Goal: Task Accomplishment & Management: Manage account settings

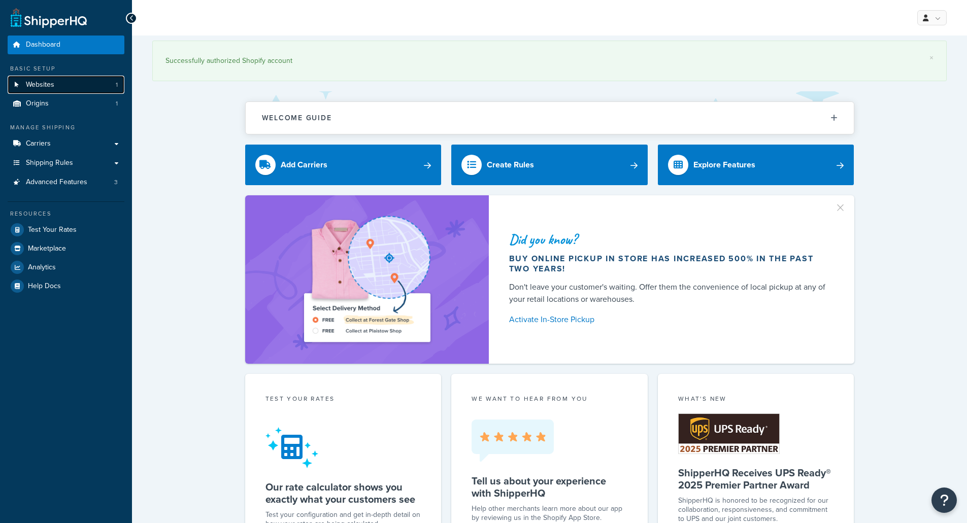
click at [76, 79] on link "Websites 1" at bounding box center [66, 85] width 117 height 19
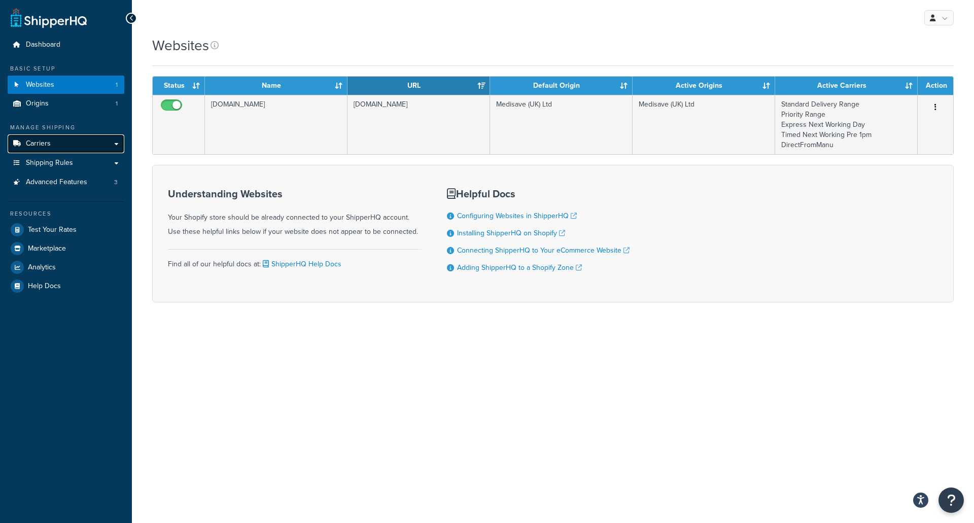
click at [74, 145] on link "Carriers" at bounding box center [66, 143] width 117 height 19
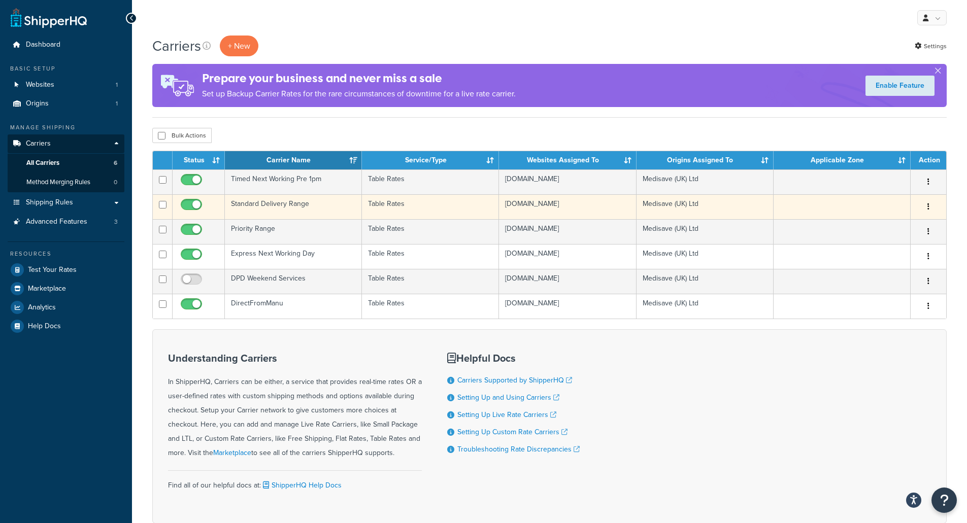
click at [297, 204] on td "Standard Delivery Range" at bounding box center [293, 206] width 137 height 25
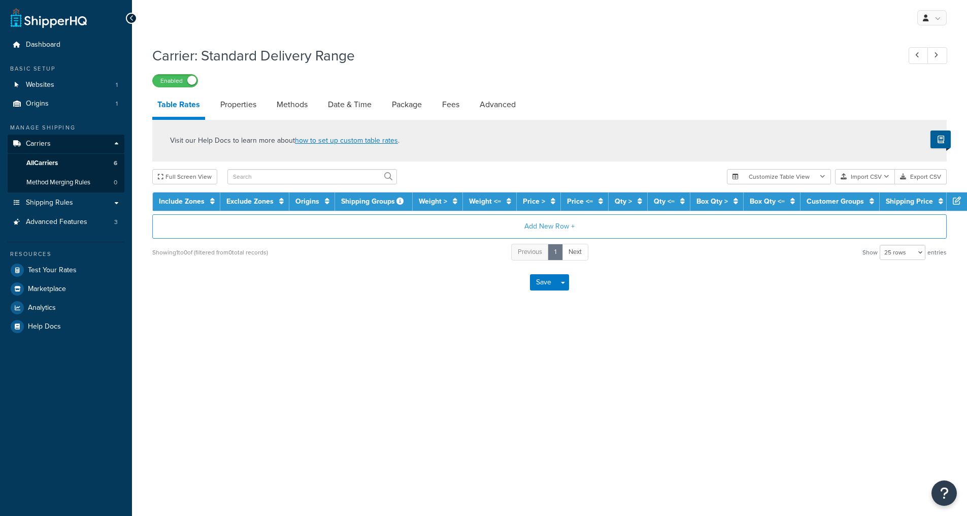
select select "25"
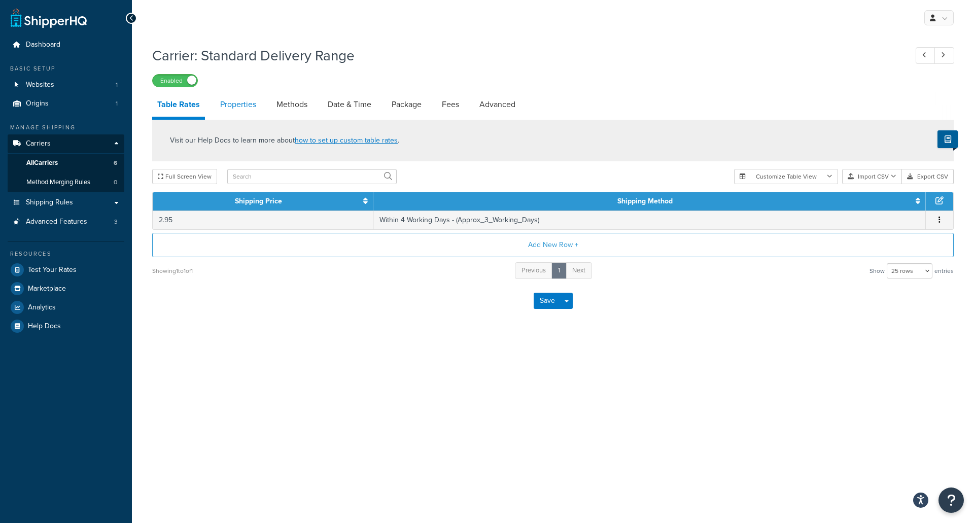
click at [237, 113] on link "Properties" at bounding box center [238, 104] width 46 height 24
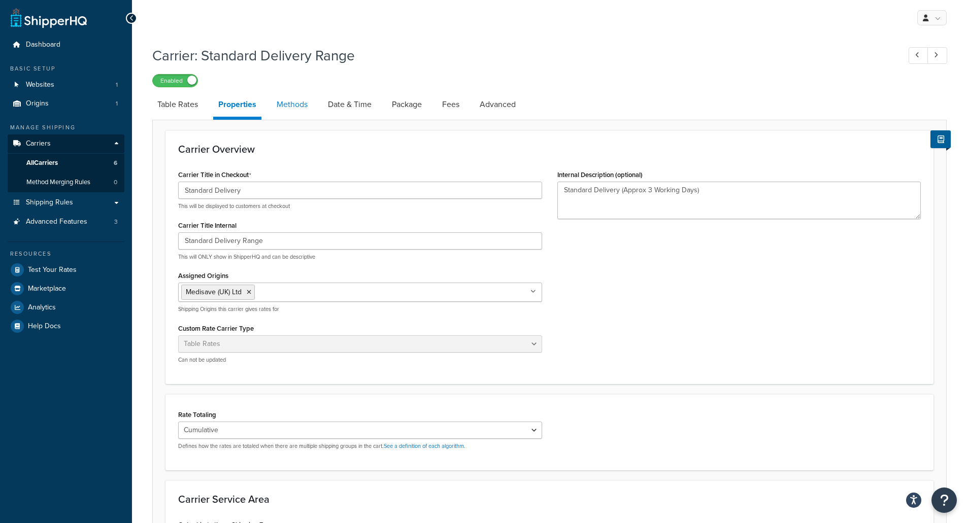
click at [282, 106] on link "Methods" at bounding box center [292, 104] width 41 height 24
select select "25"
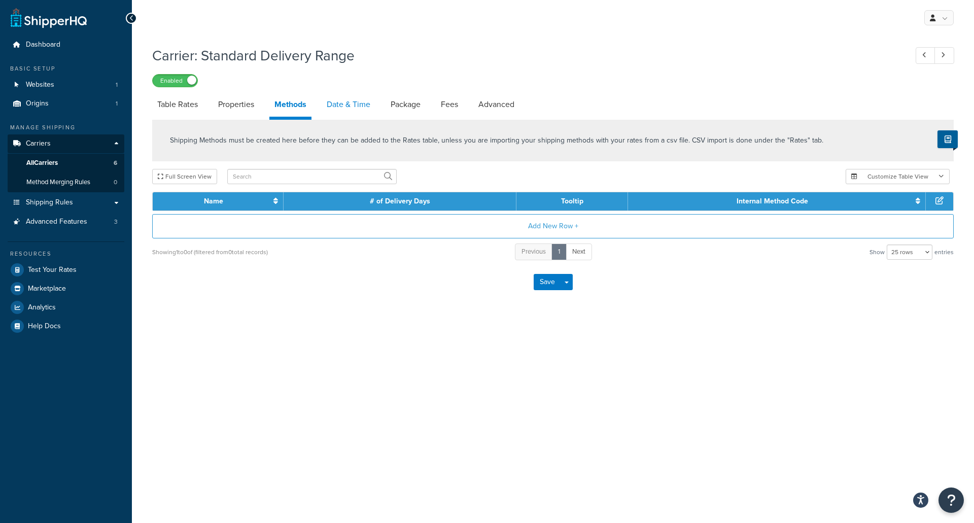
click at [359, 114] on link "Date & Time" at bounding box center [349, 104] width 54 height 24
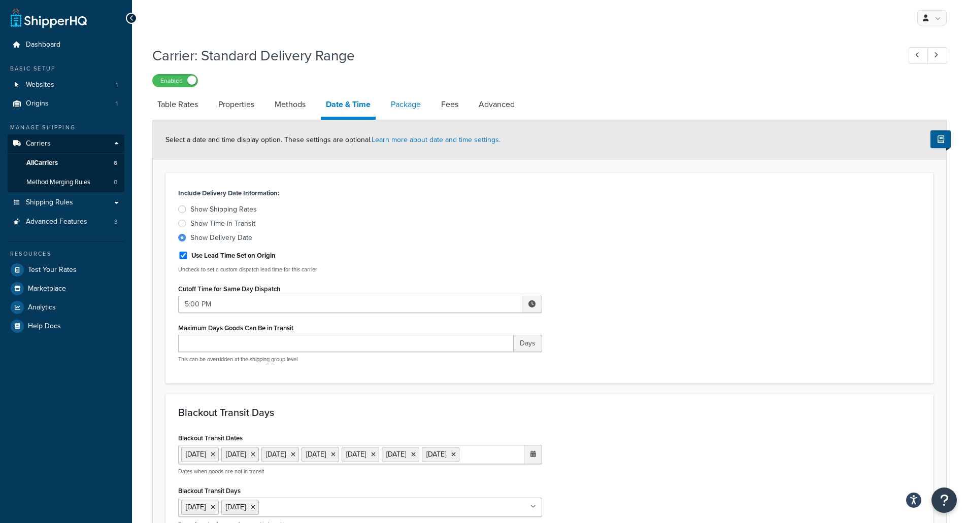
click at [397, 100] on link "Package" at bounding box center [406, 104] width 40 height 24
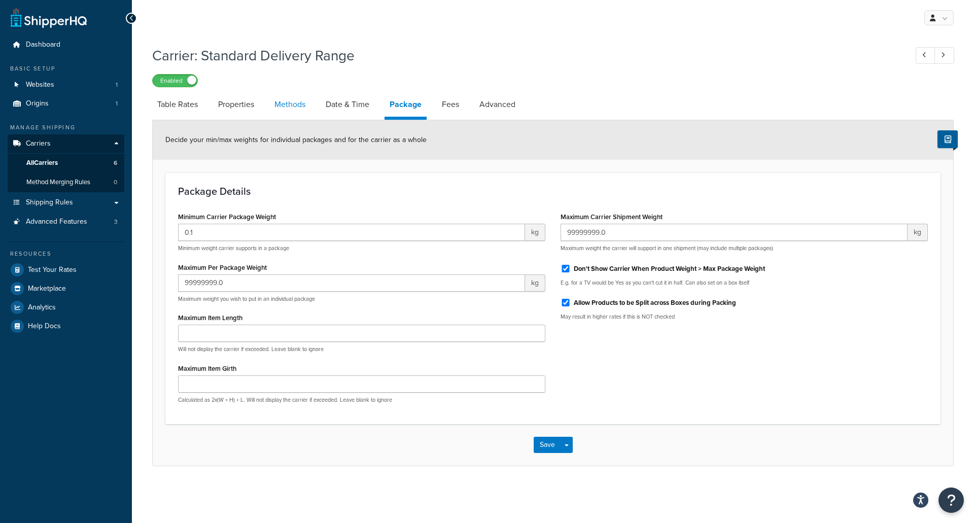
click at [299, 111] on link "Methods" at bounding box center [290, 104] width 41 height 24
select select "25"
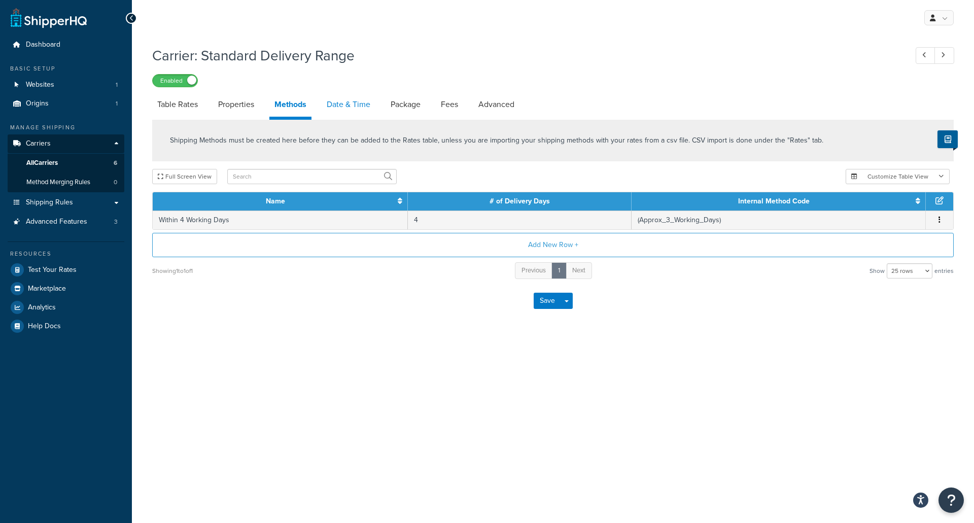
click at [345, 105] on link "Date & Time" at bounding box center [349, 104] width 54 height 24
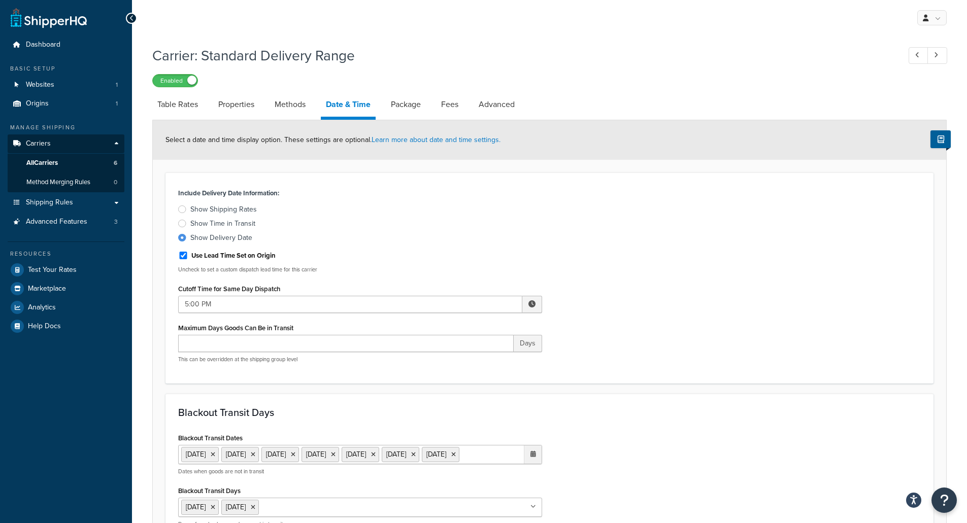
click at [306, 120] on div "Select a date and time display option. These settings are optional. Learn more …" at bounding box center [549, 140] width 793 height 40
click at [306, 111] on link "Methods" at bounding box center [290, 104] width 41 height 24
select select "25"
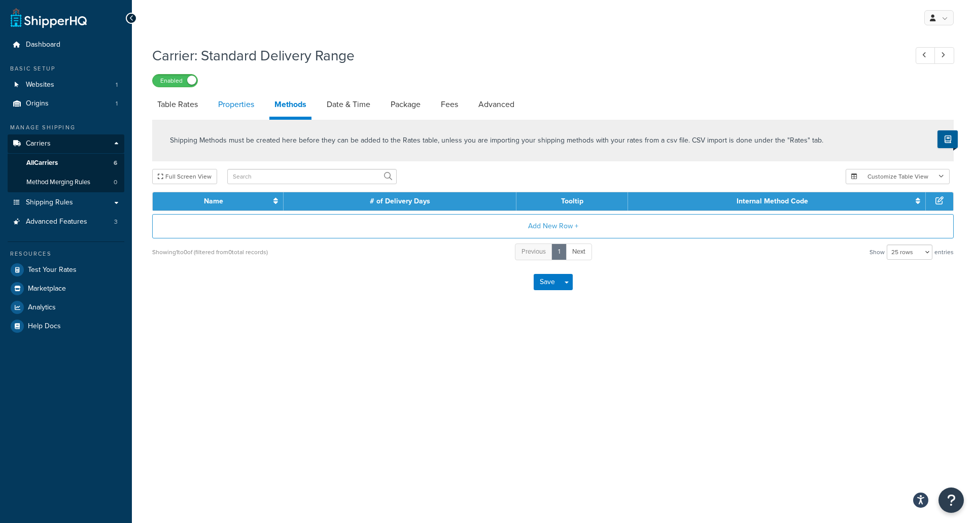
click at [218, 106] on link "Properties" at bounding box center [236, 104] width 46 height 24
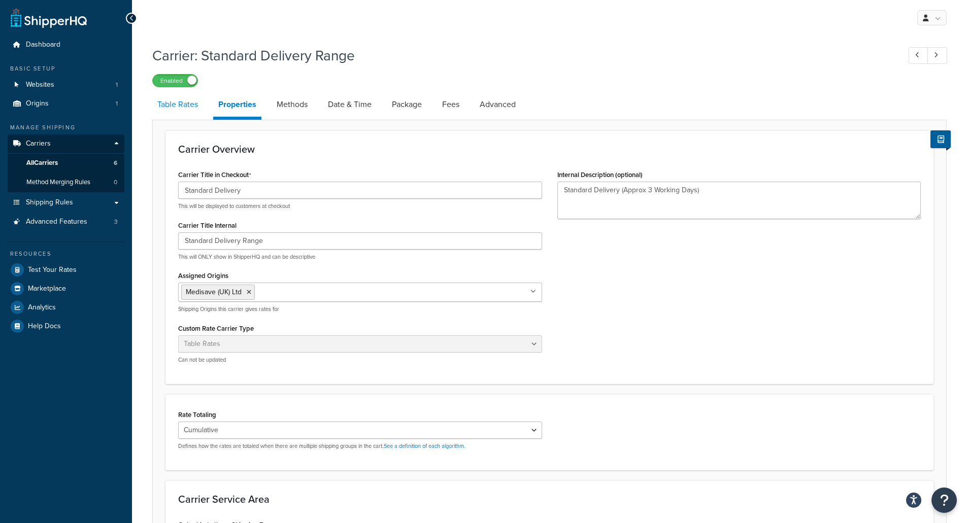
click at [191, 112] on link "Table Rates" at bounding box center [177, 104] width 51 height 24
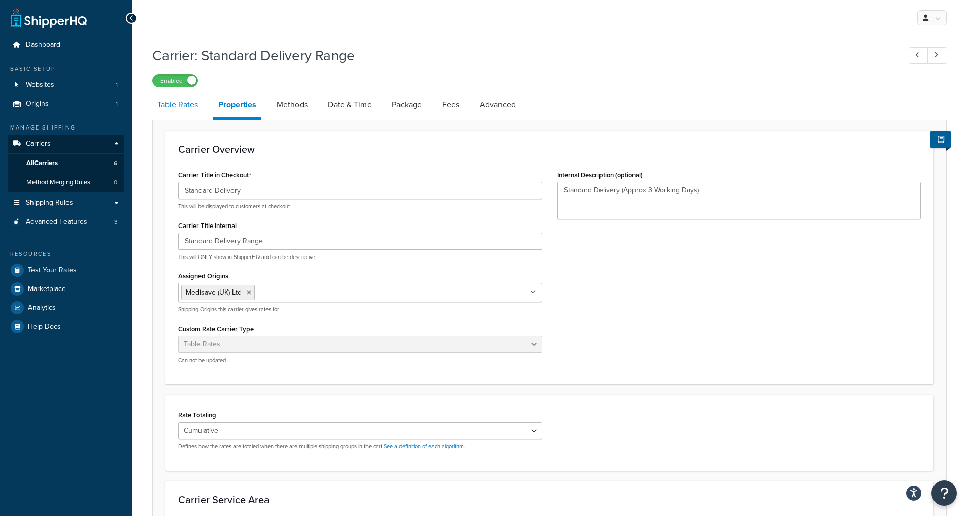
select select "25"
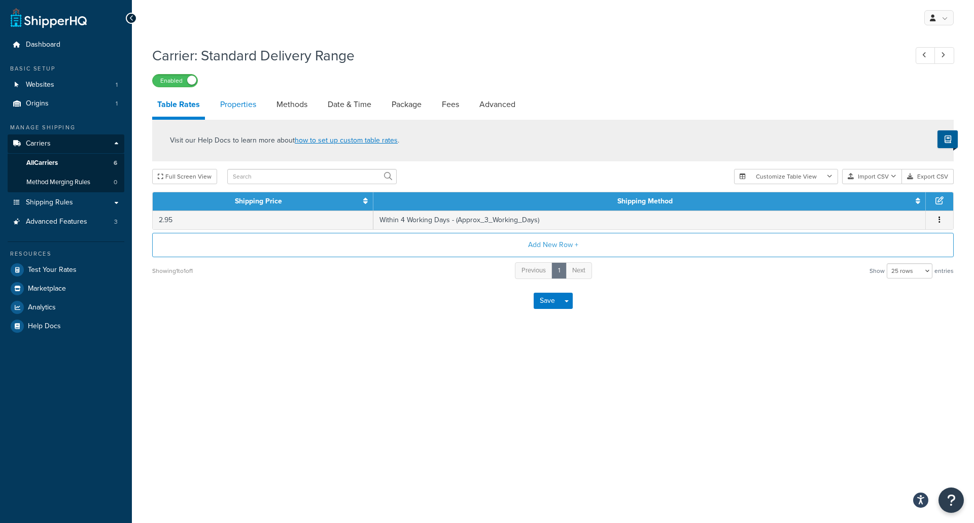
click at [242, 103] on link "Properties" at bounding box center [238, 104] width 46 height 24
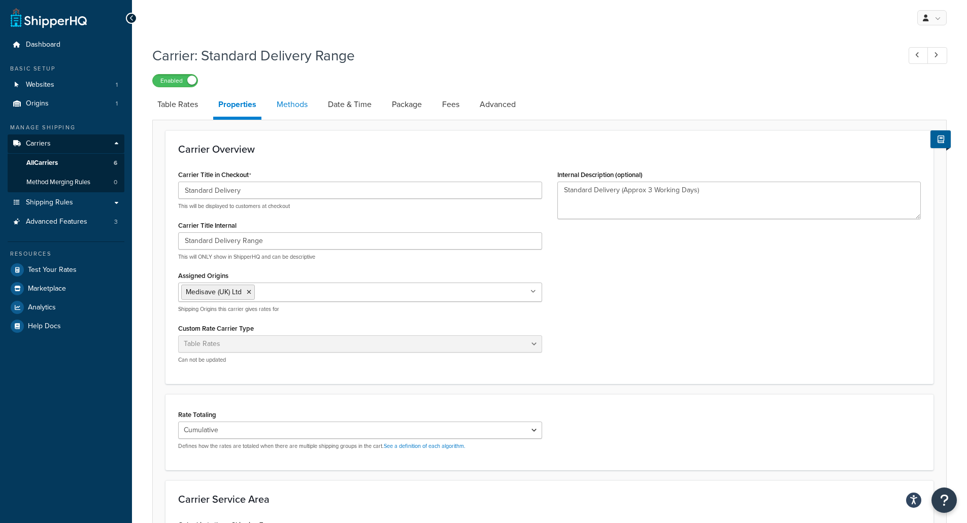
click at [290, 103] on link "Methods" at bounding box center [292, 104] width 41 height 24
select select "25"
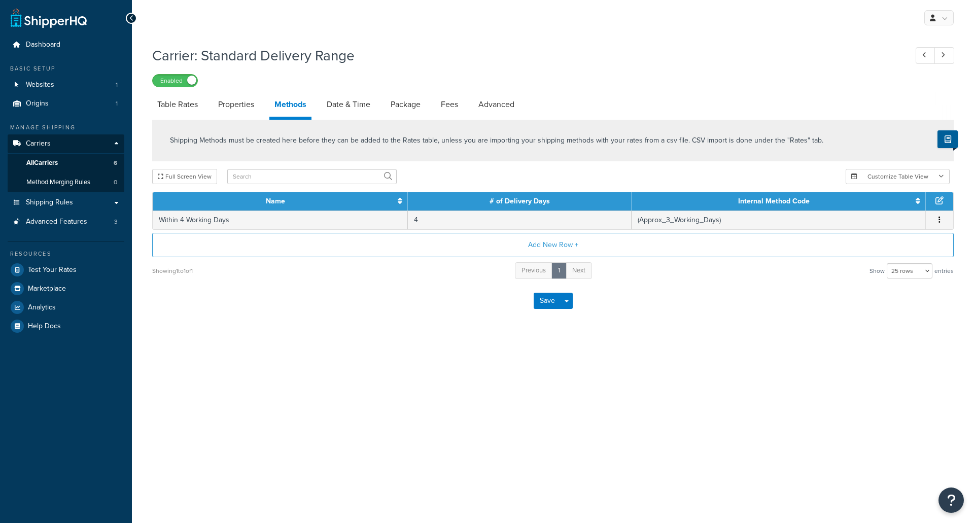
select select "25"
drag, startPoint x: 175, startPoint y: 220, endPoint x: 311, endPoint y: 288, distance: 152.3
click at [310, 285] on form "Shipping Methods must be created here before they can be added to the Rates tab…" at bounding box center [553, 221] width 802 height 202
click at [475, 355] on div "My Profile Billing Global Settings Contact Us Logout Carrier: Standard Delivery…" at bounding box center [553, 261] width 843 height 523
click at [809, 270] on div "Showing 1 to 1 of 1 Previous 1 Next Show 10 rows 15 rows 25 rows 50 rows 100 ro…" at bounding box center [553, 270] width 802 height 19
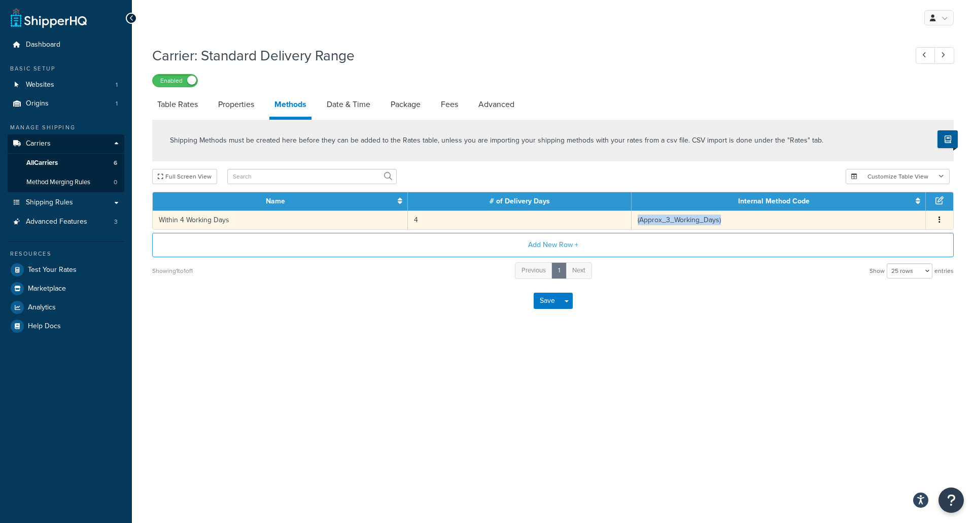
drag, startPoint x: 734, startPoint y: 225, endPoint x: 630, endPoint y: 222, distance: 104.6
click at [632, 222] on td "(Approx_3_Working_Days)" at bounding box center [779, 220] width 294 height 19
